Goal: Check status: Check status

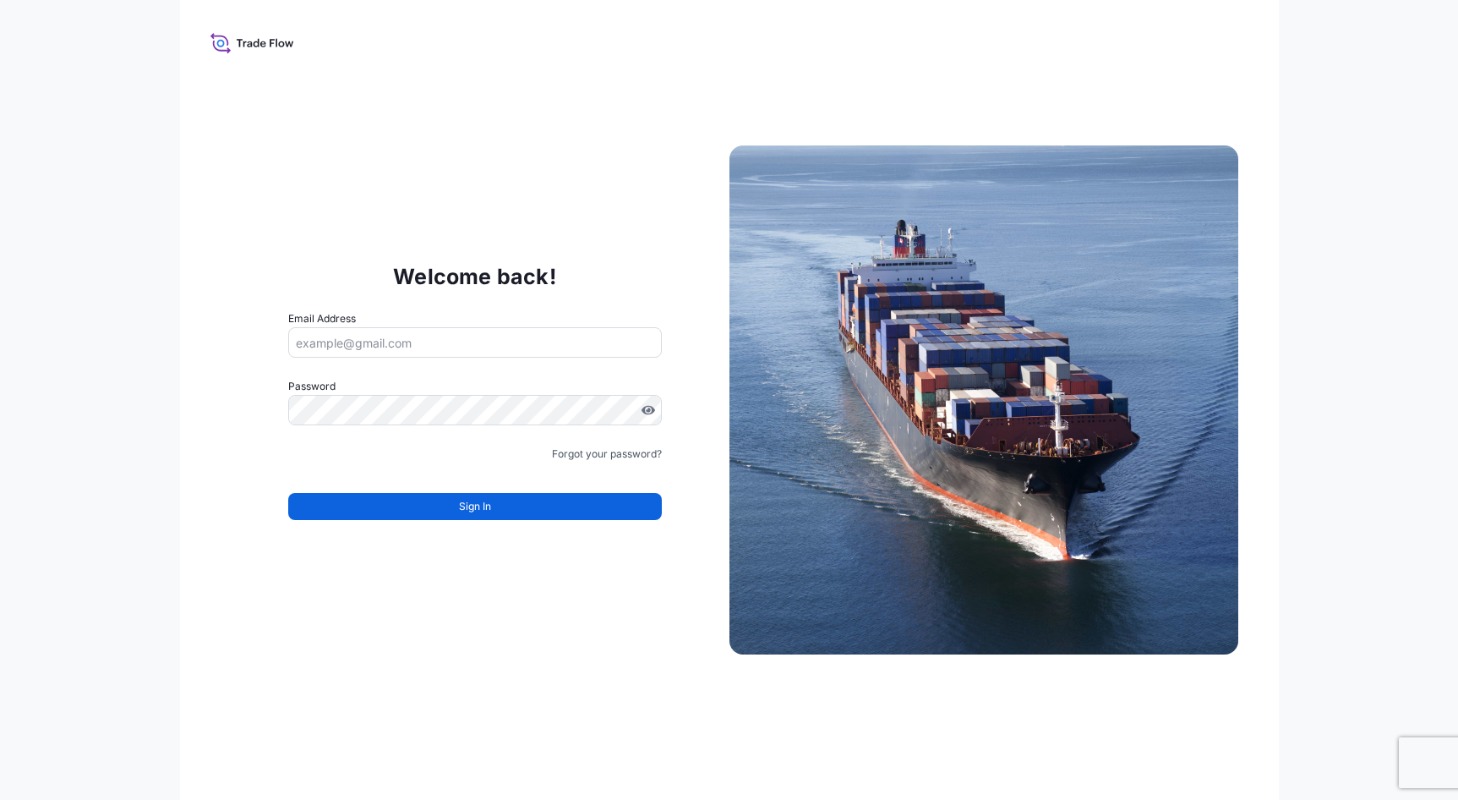
click at [506, 197] on div "Welcome back! Email Address Password Must include: Upper & lower case letters S…" at bounding box center [729, 400] width 1099 height 800
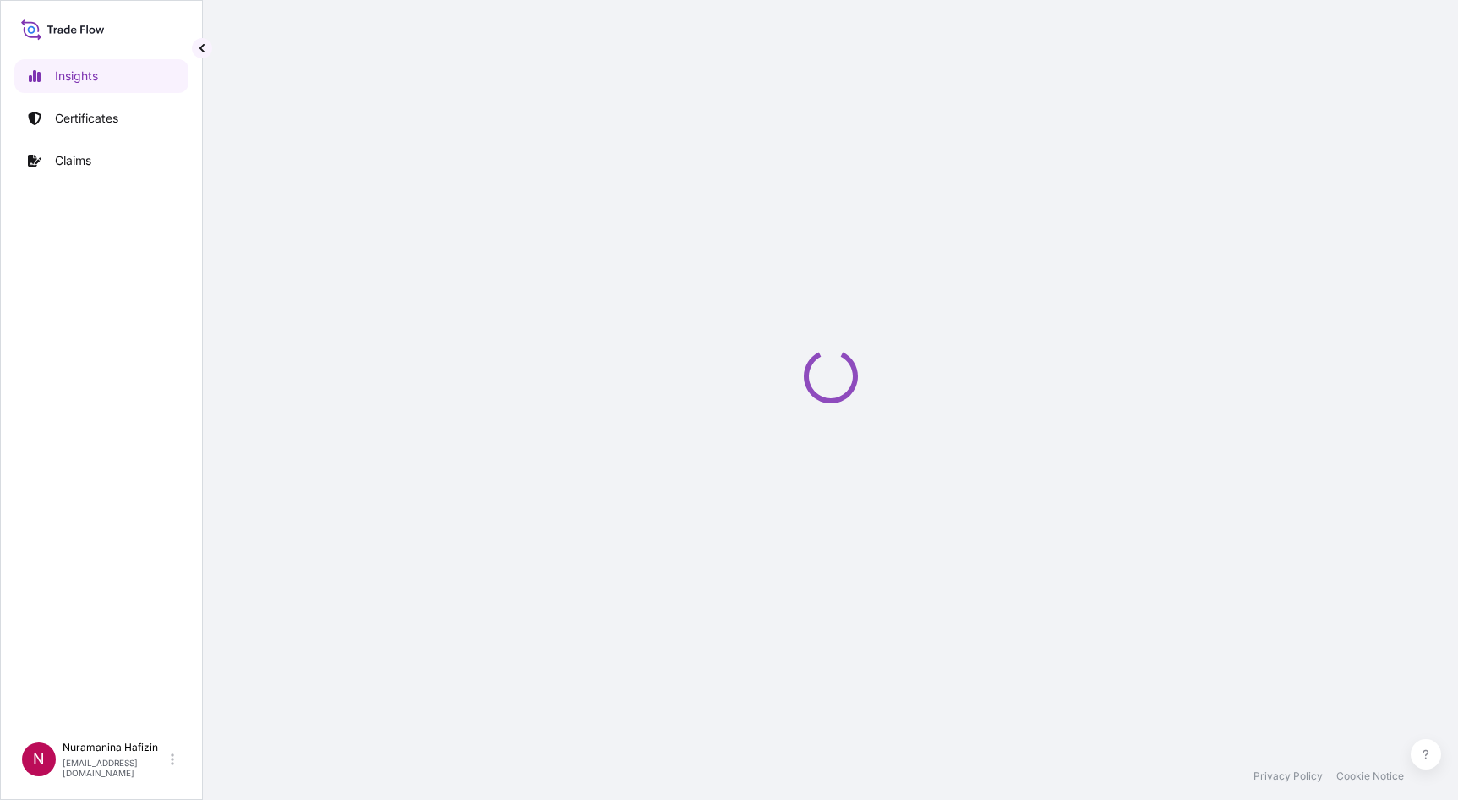
select select "2025"
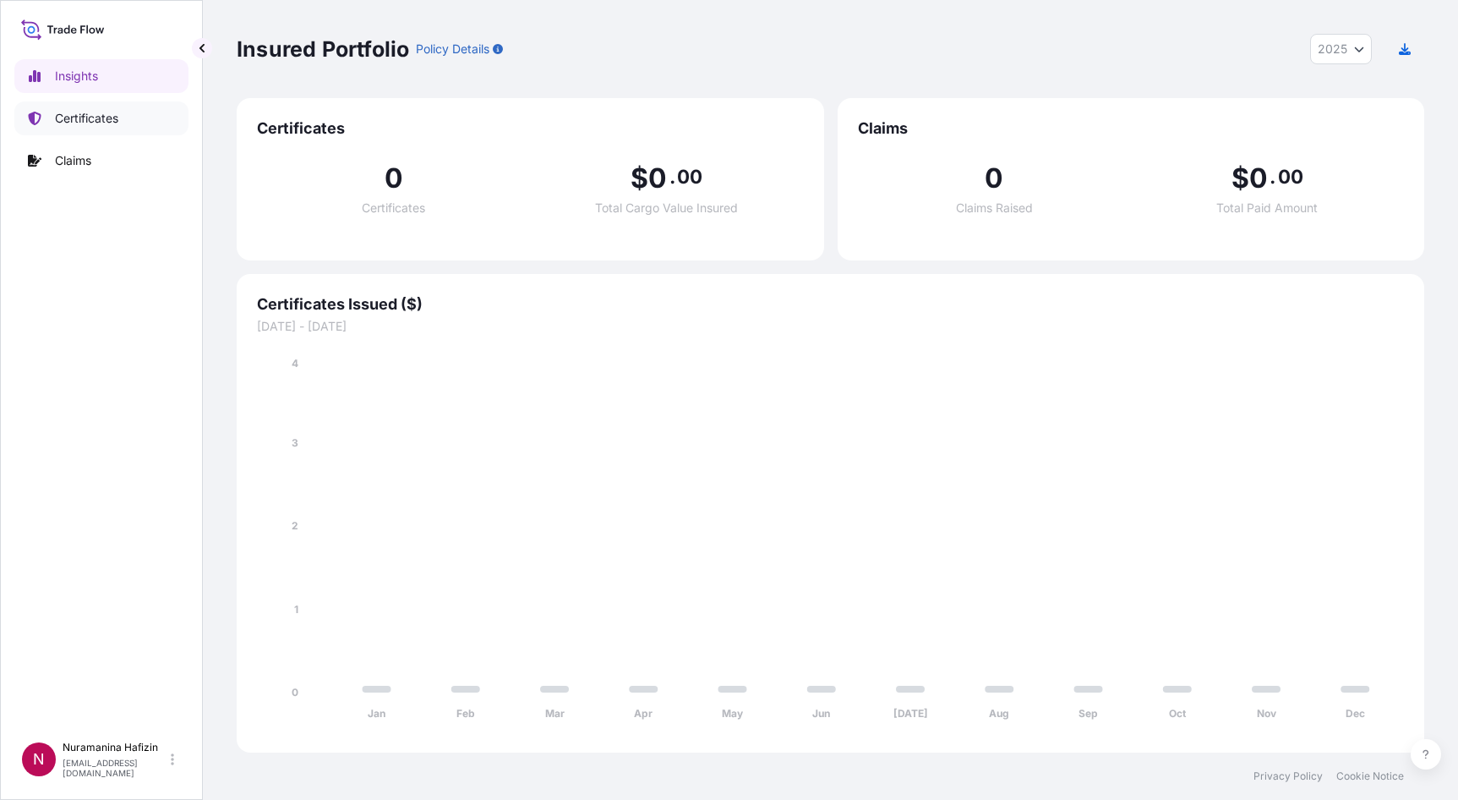
click at [79, 110] on p "Certificates" at bounding box center [86, 118] width 63 height 17
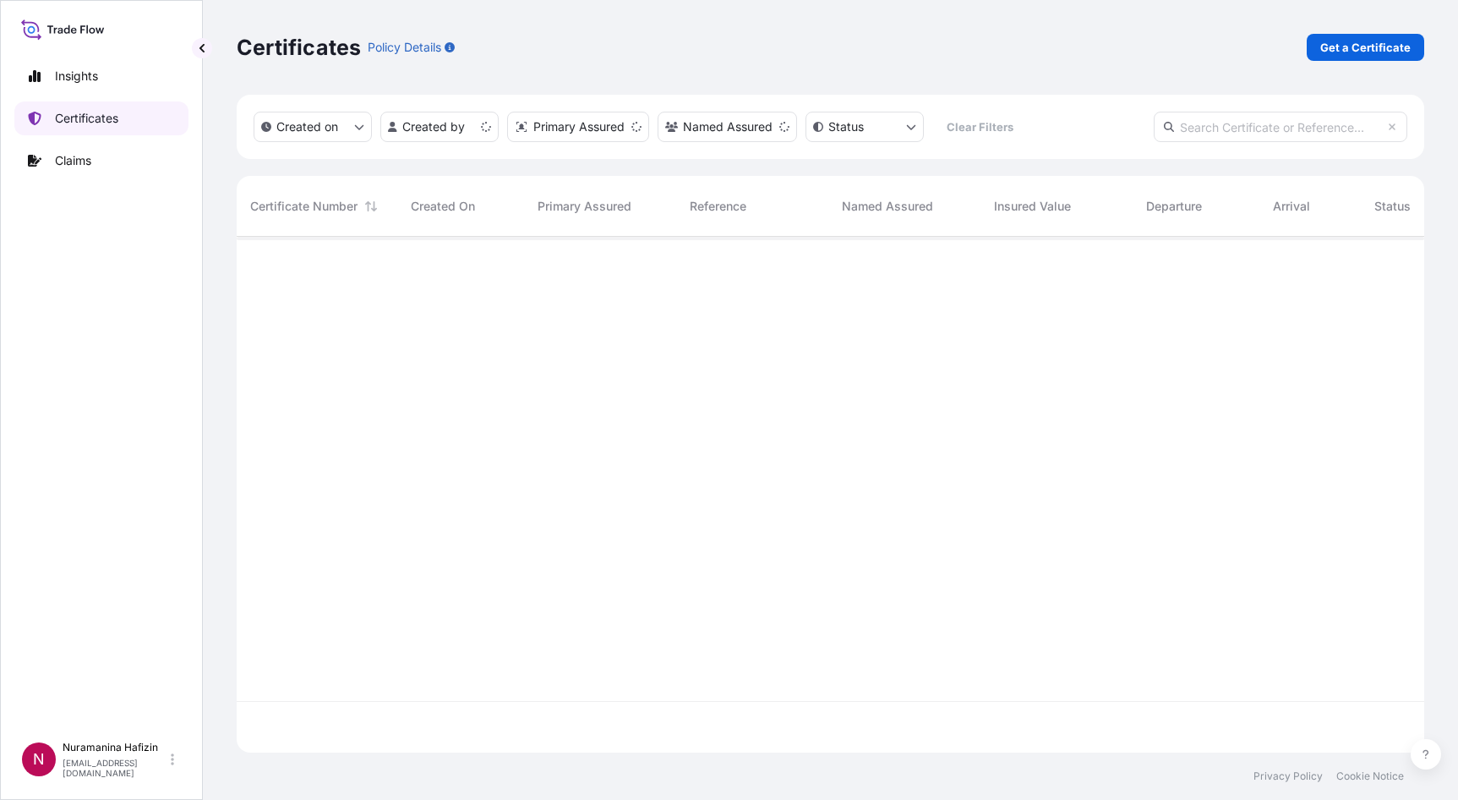
scroll to position [512, 1175]
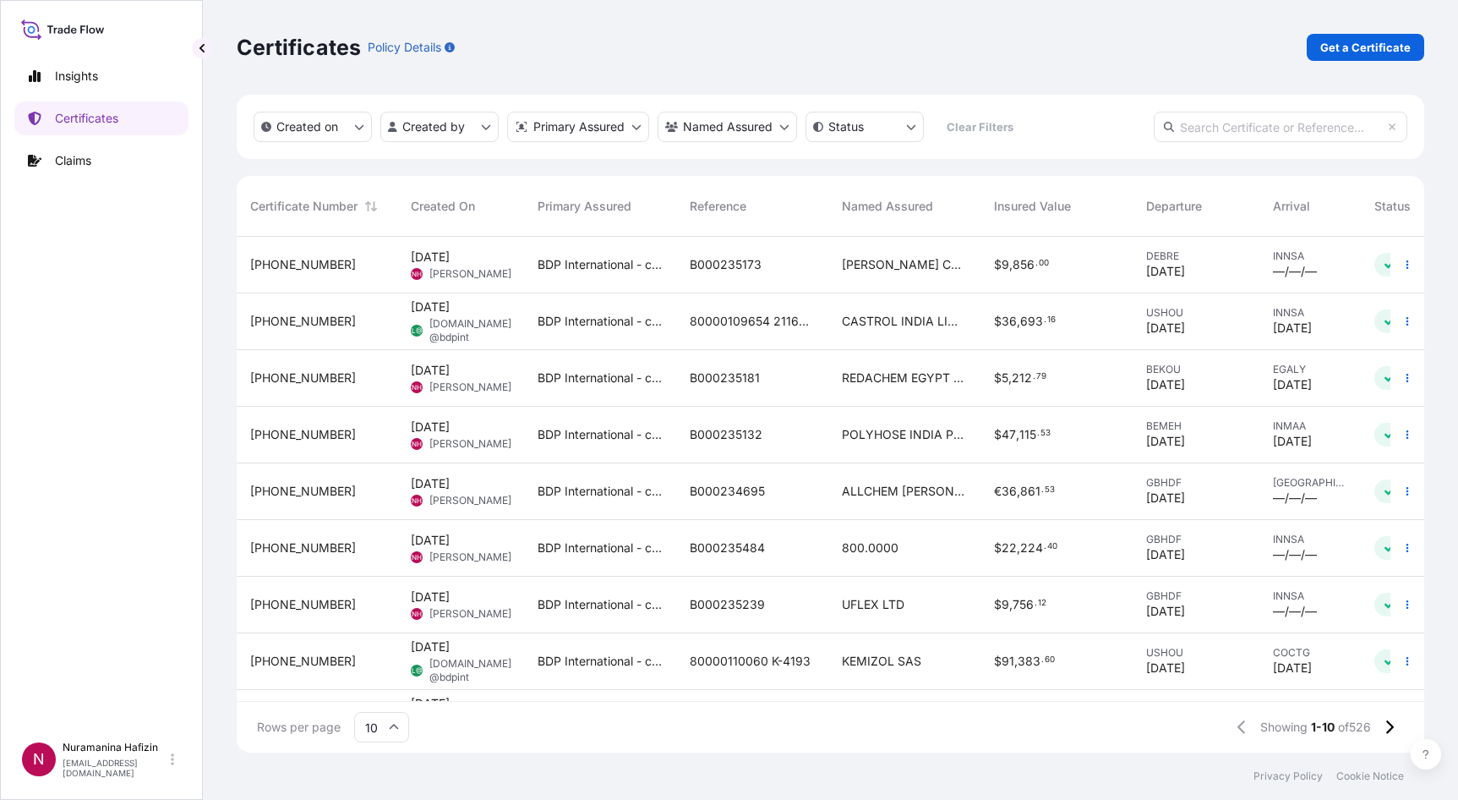
click at [626, 76] on div "Certificates Policy Details Get a Certificate" at bounding box center [830, 47] width 1187 height 95
click at [756, 502] on div "B000234695" at bounding box center [752, 491] width 152 height 57
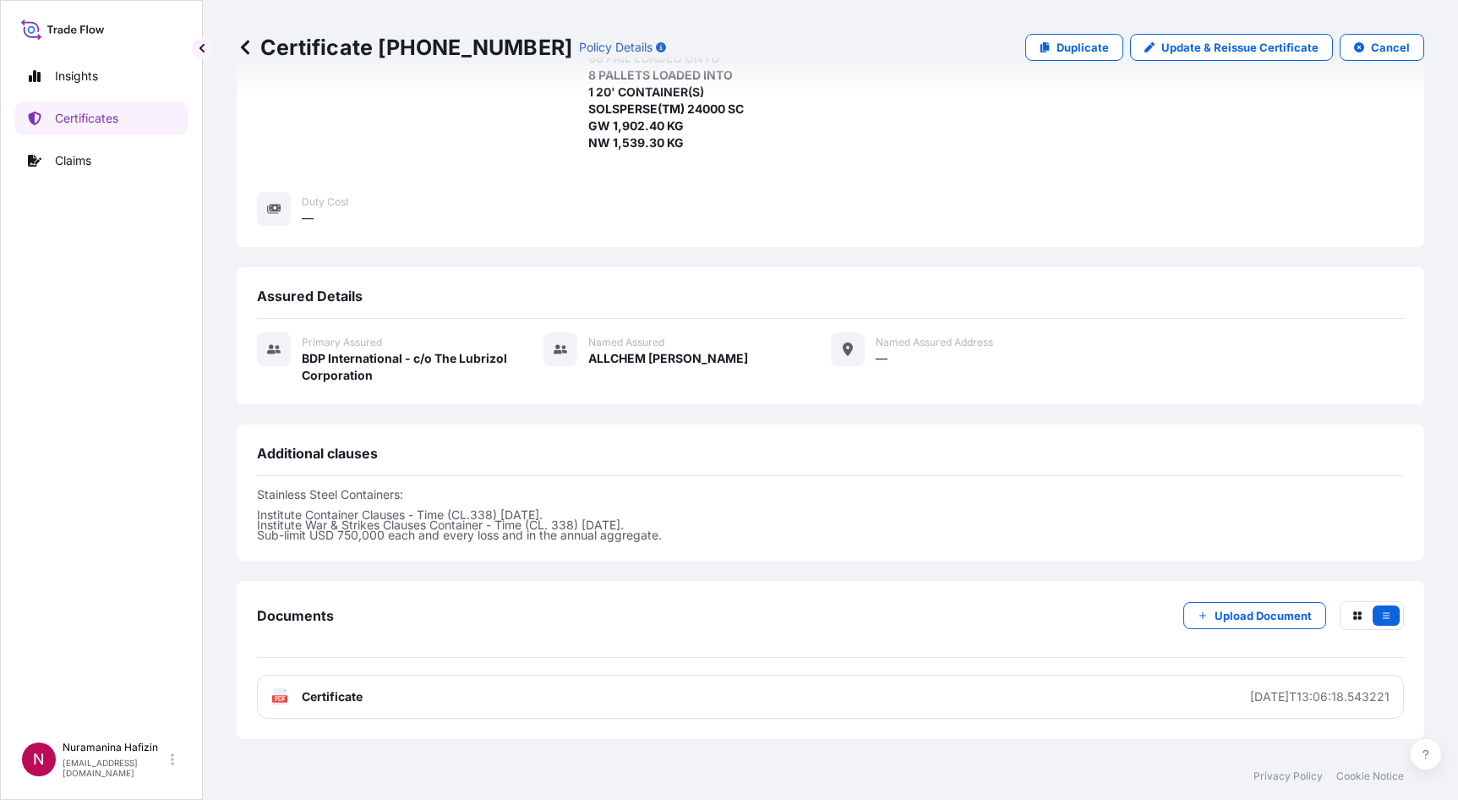
scroll to position [573, 0]
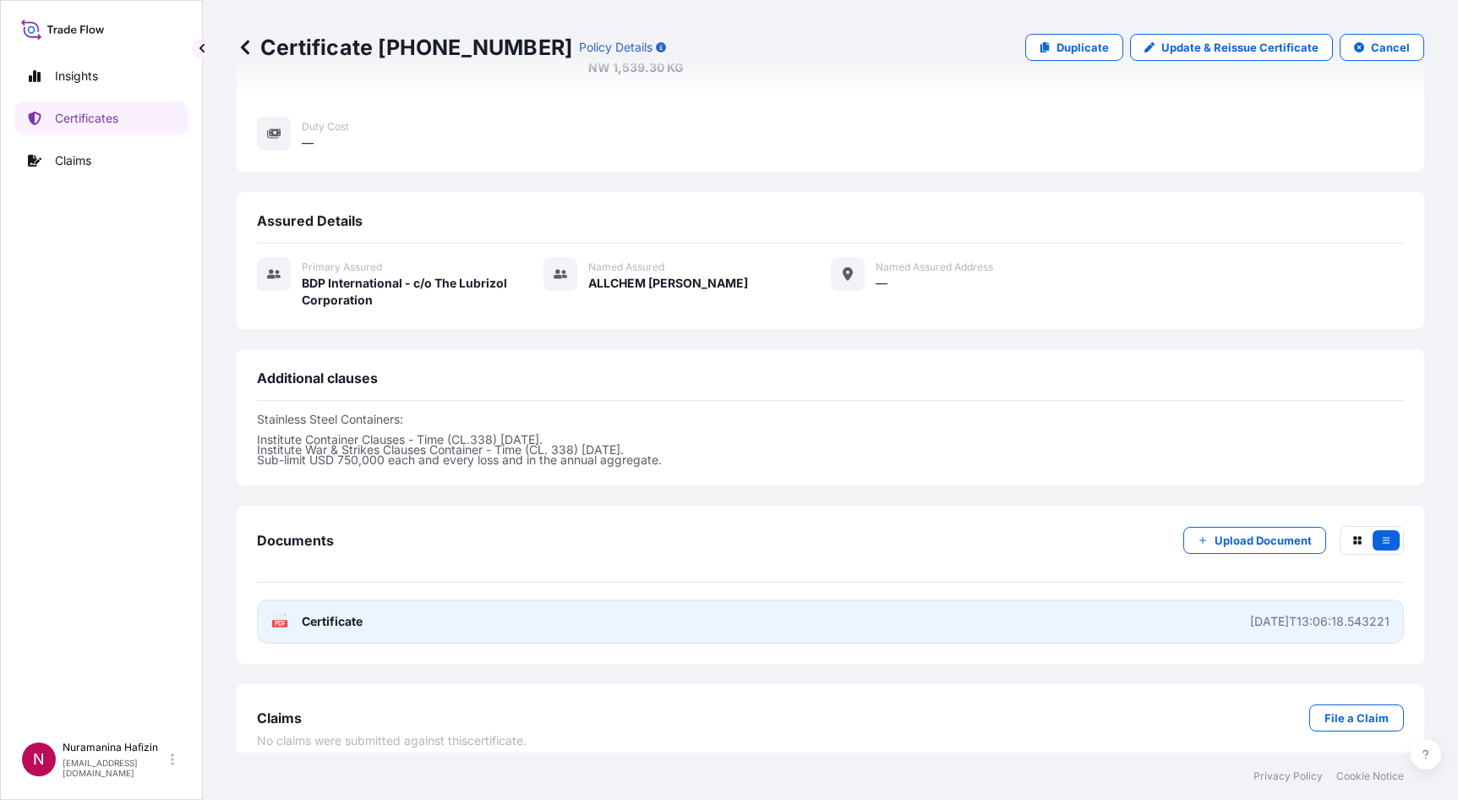
click at [483, 604] on link "PDF Certificate 2025-09-25T13:06:18.543221" at bounding box center [830, 621] width 1147 height 44
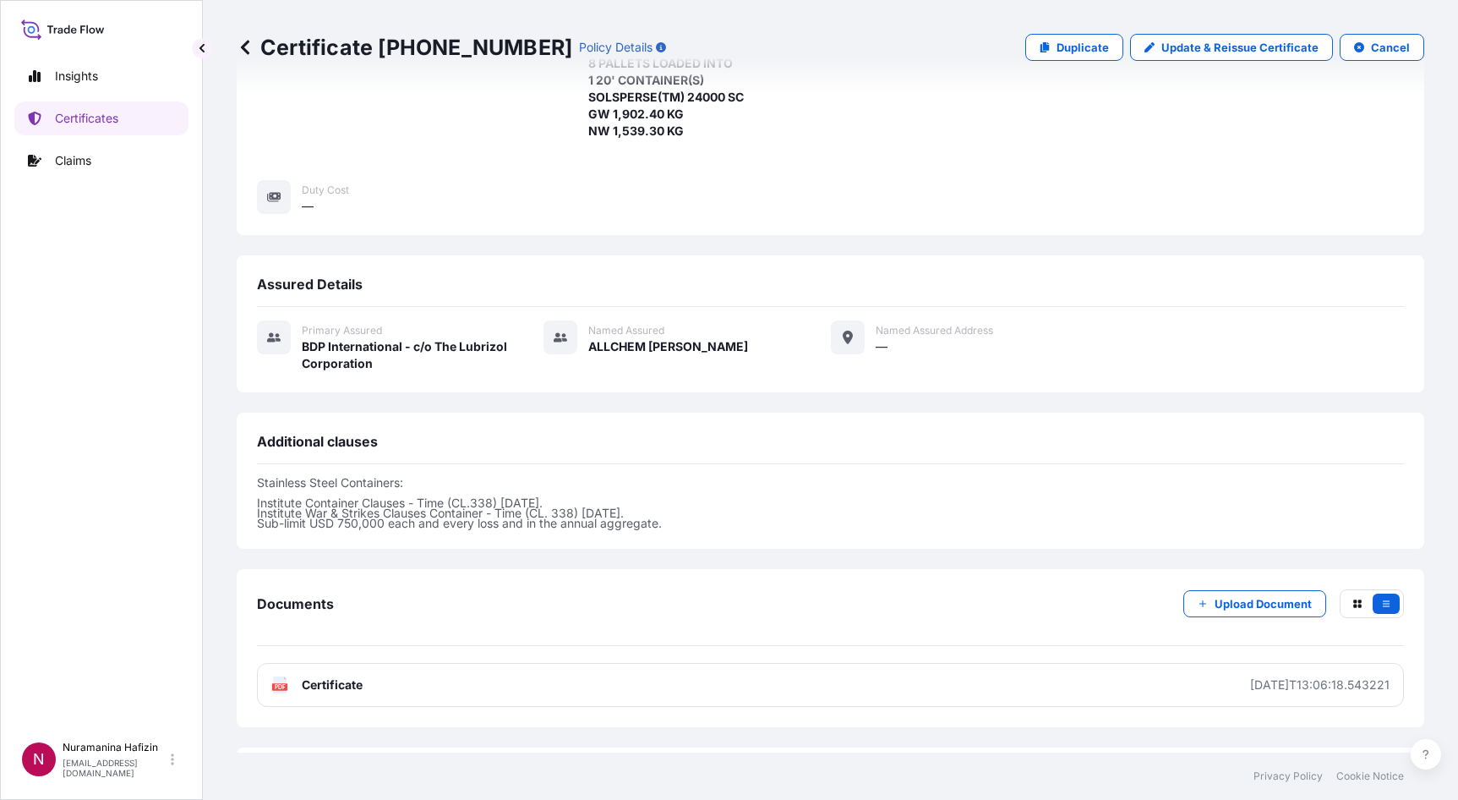
scroll to position [404, 0]
